Goal: Download file/media

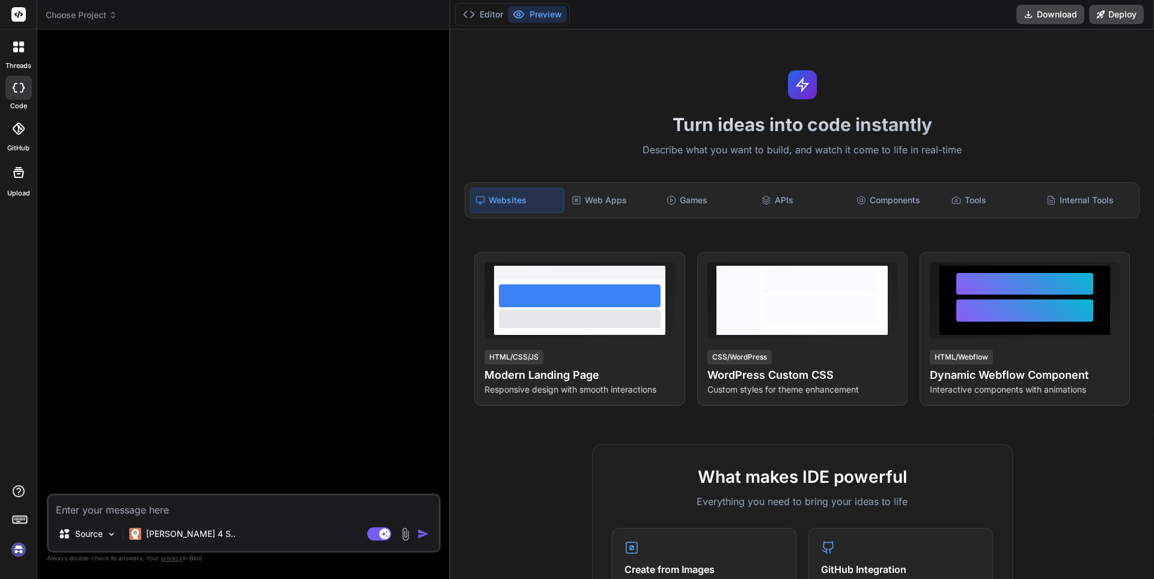
click at [17, 181] on div at bounding box center [18, 172] width 29 height 29
click at [17, 221] on icon at bounding box center [18, 217] width 14 height 14
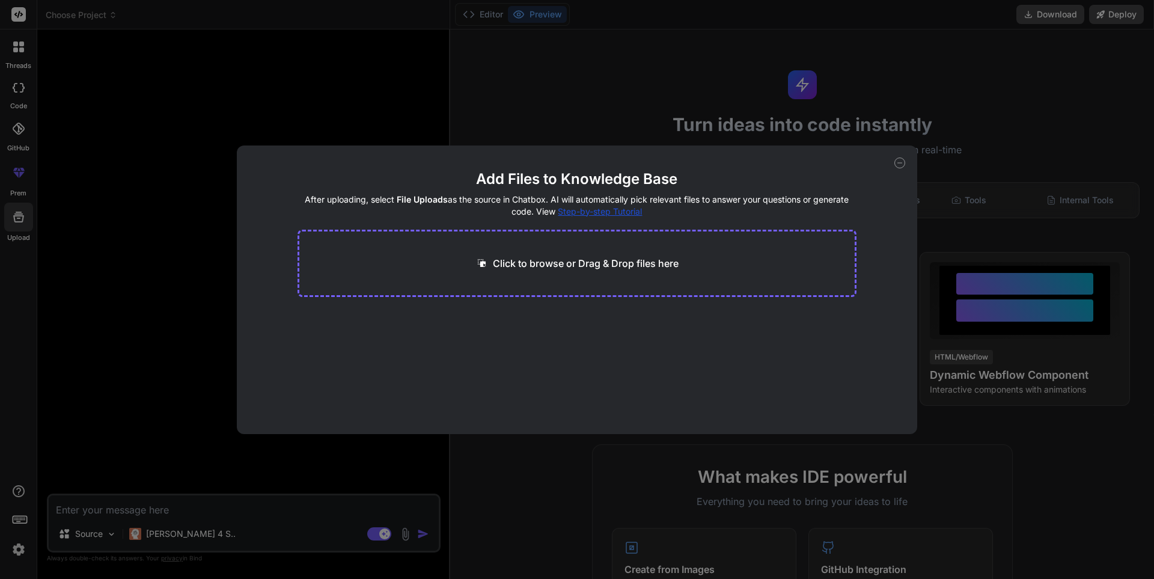
click at [522, 263] on p "Click to browse or Drag & Drop files here" at bounding box center [586, 263] width 186 height 14
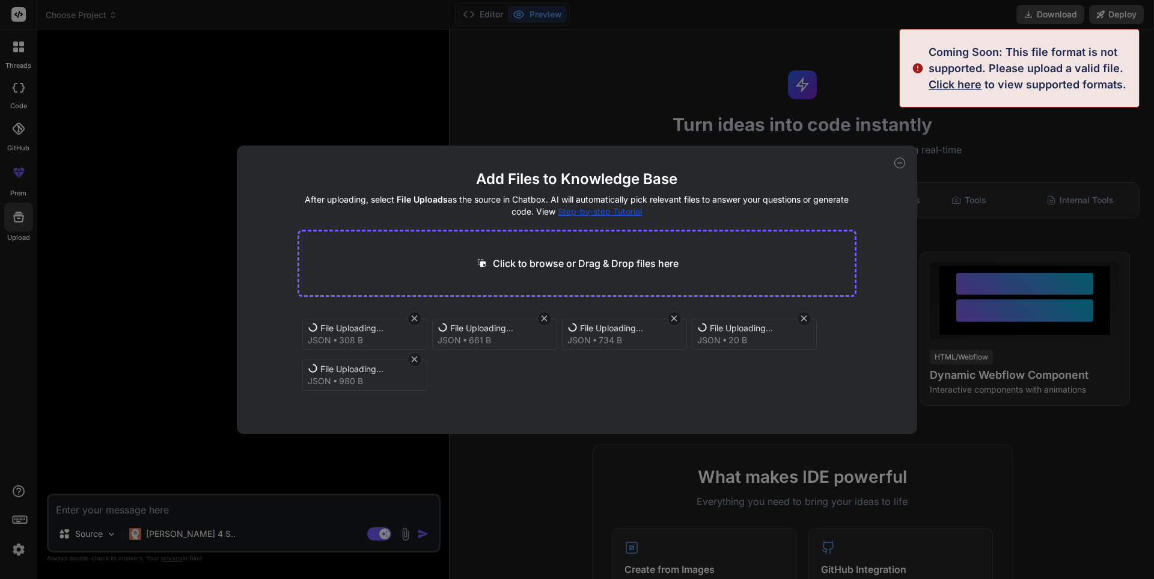
click at [901, 163] on icon at bounding box center [900, 163] width 4 height 0
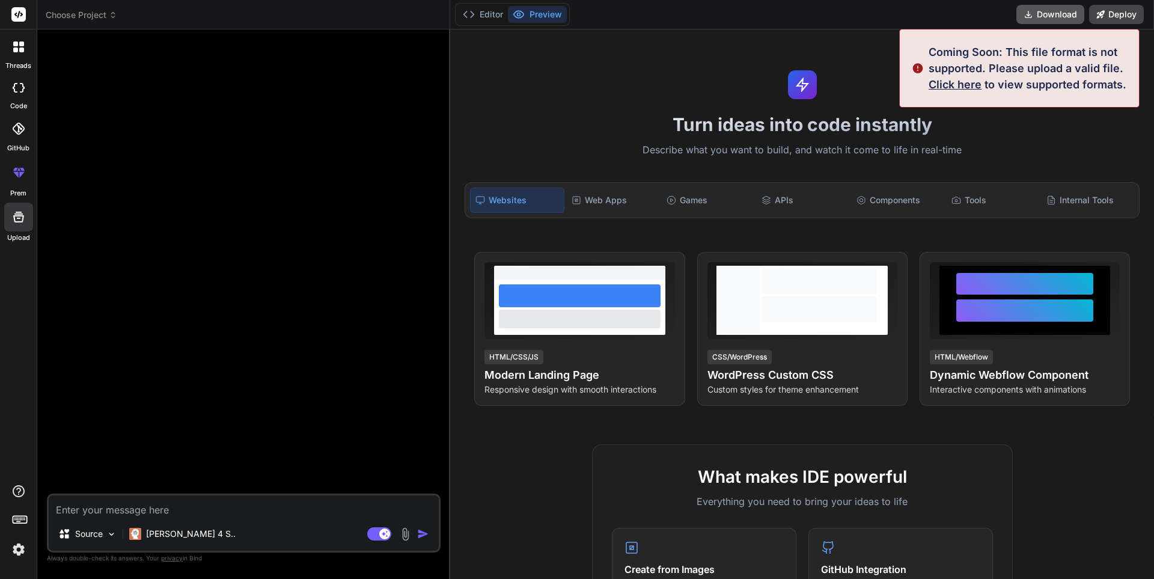
click at [1072, 12] on button "Download" at bounding box center [1051, 14] width 68 height 19
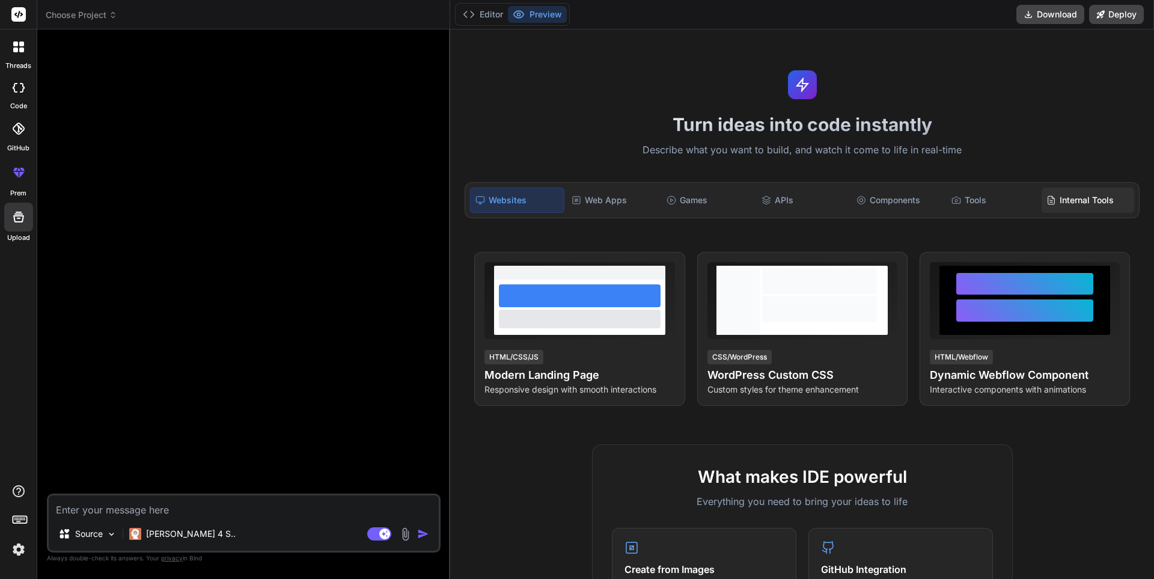
click at [1066, 200] on div "Internal Tools" at bounding box center [1088, 200] width 93 height 25
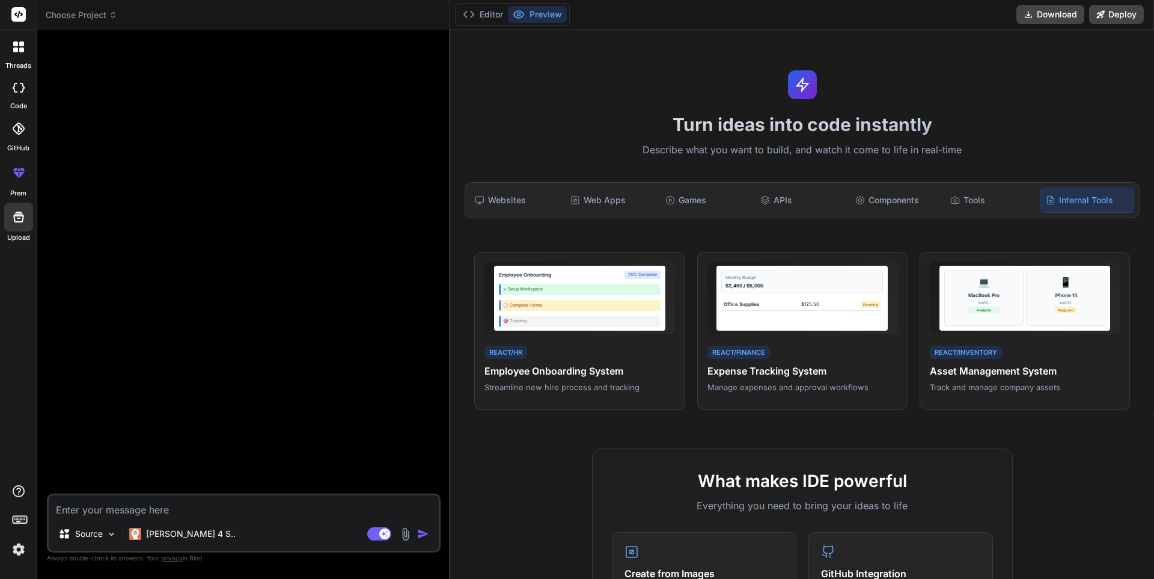
type textarea "x"
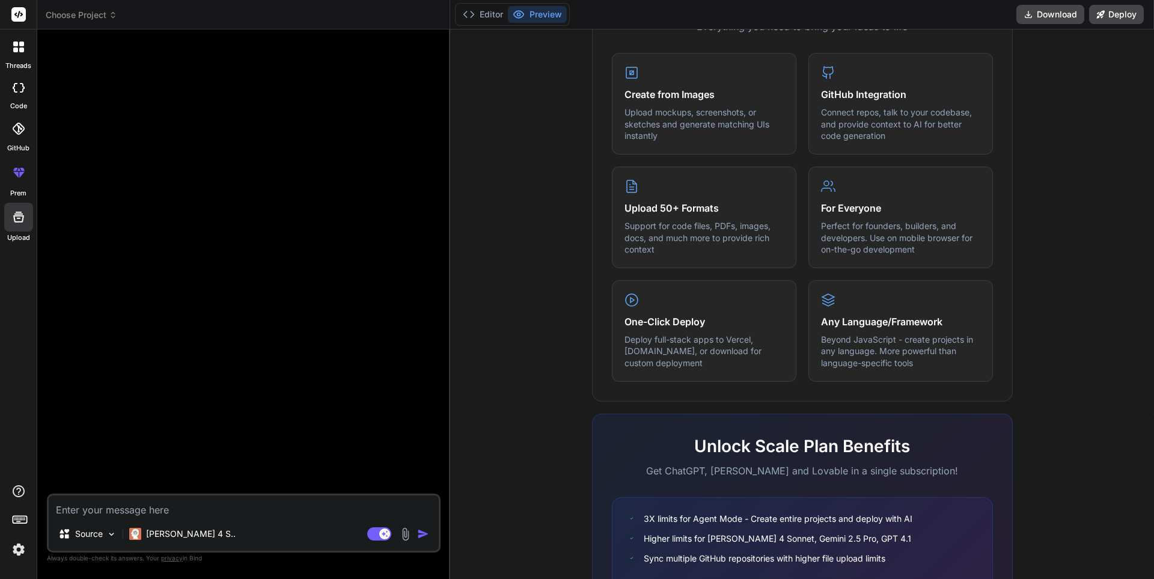
scroll to position [572, 0]
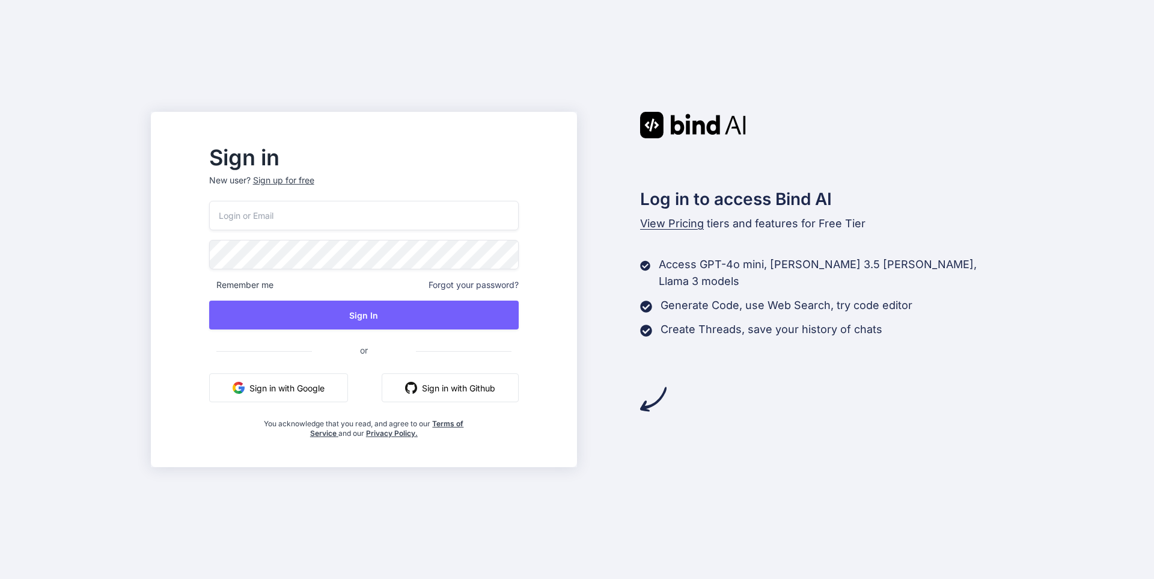
click at [332, 385] on button "Sign in with Google" at bounding box center [278, 387] width 139 height 29
